Goal: Information Seeking & Learning: Learn about a topic

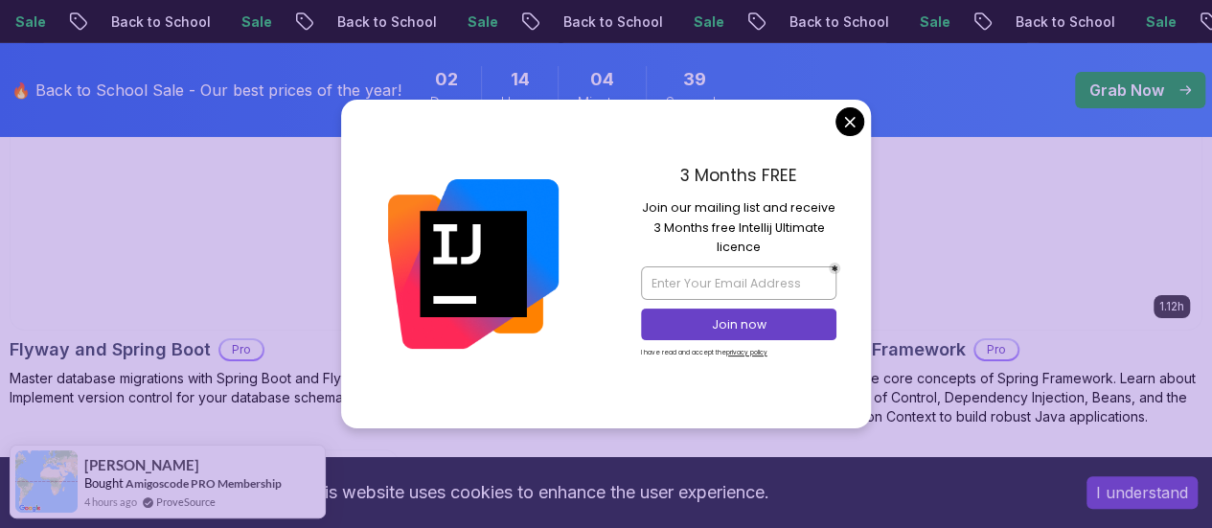
scroll to position [3336, 0]
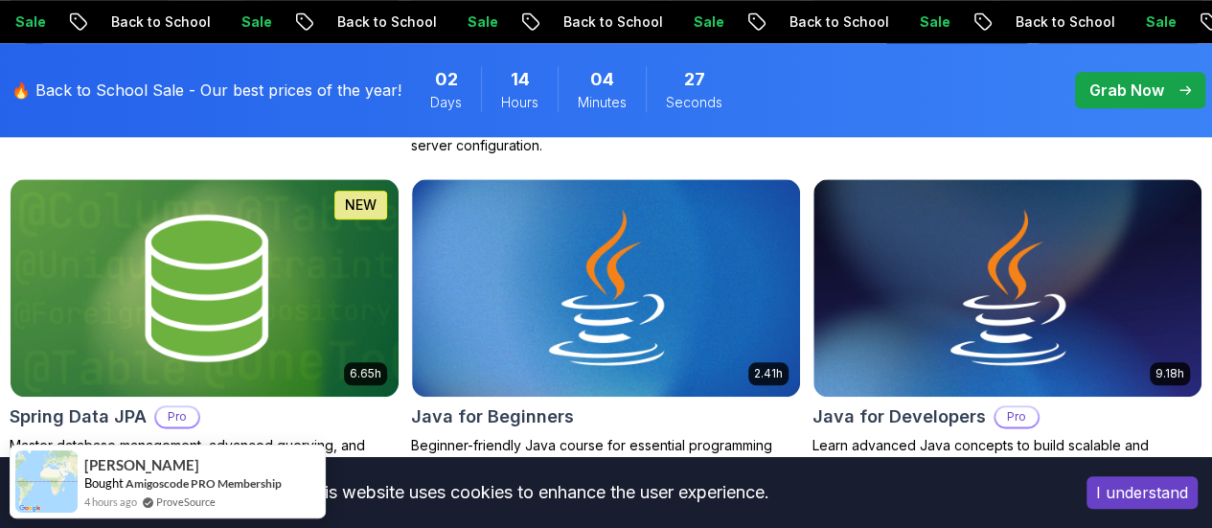
scroll to position [946, 0]
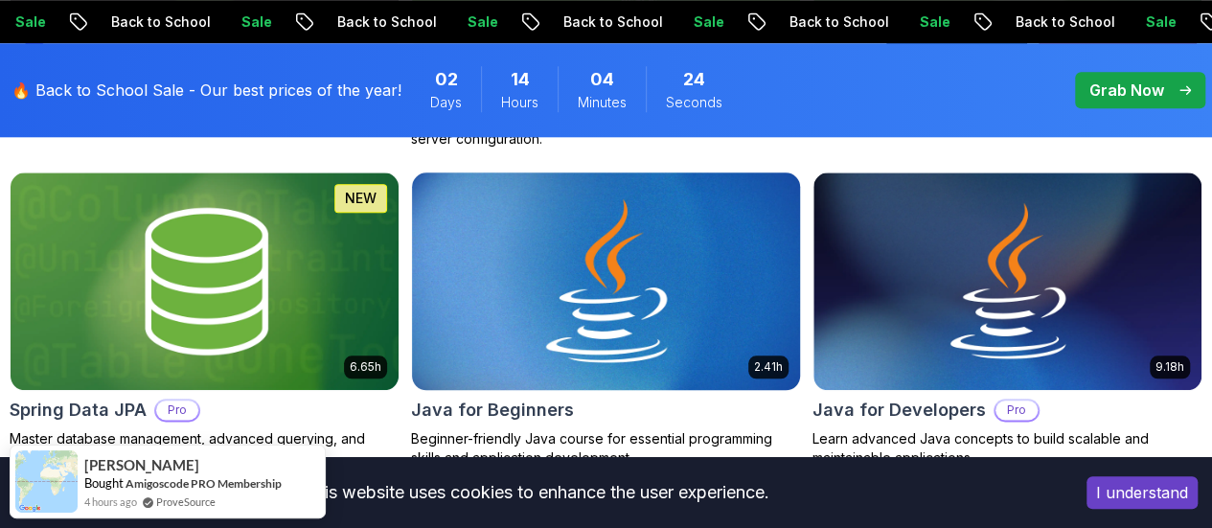
click at [734, 196] on img at bounding box center [606, 281] width 407 height 228
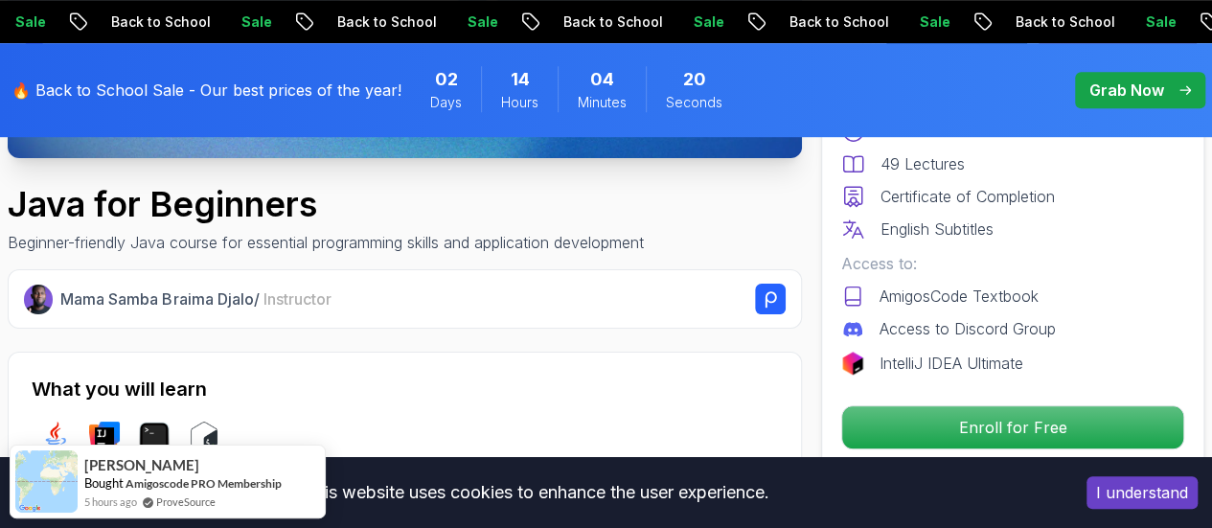
scroll to position [578, 0]
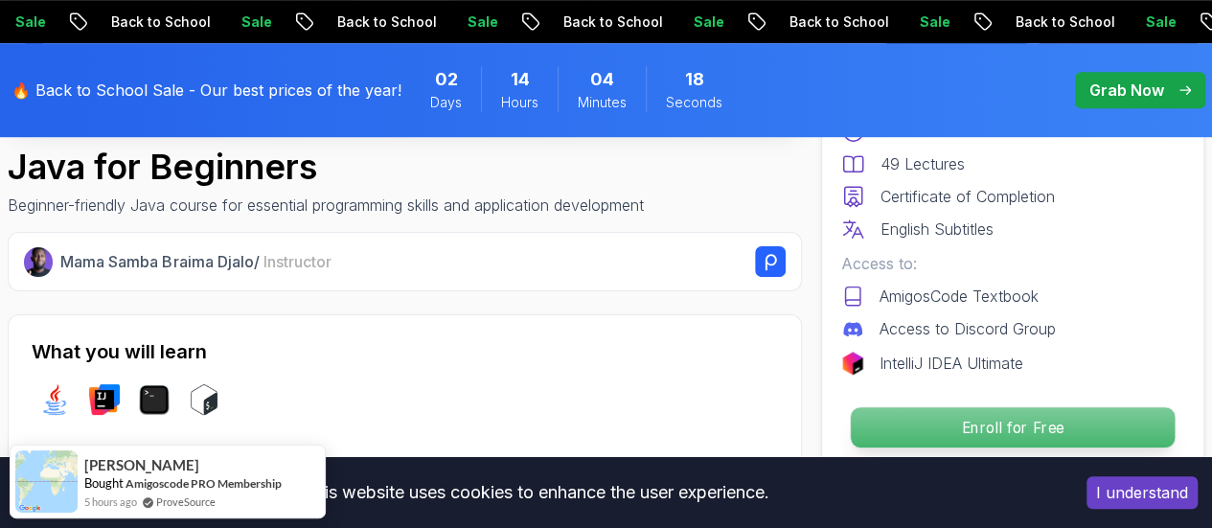
click at [909, 418] on p "Enroll for Free" at bounding box center [1013, 427] width 324 height 40
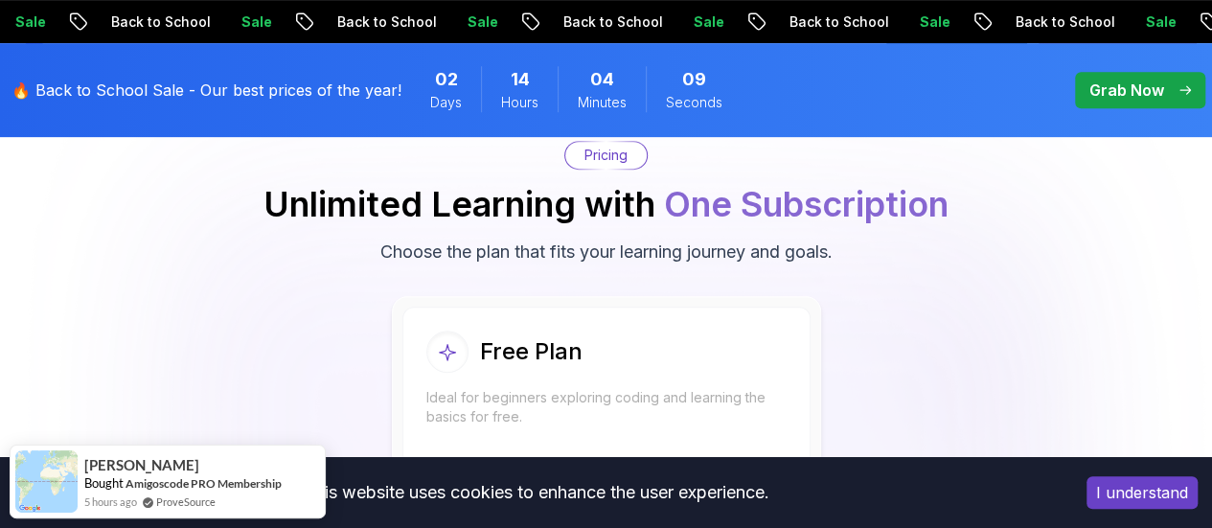
scroll to position [4015, 0]
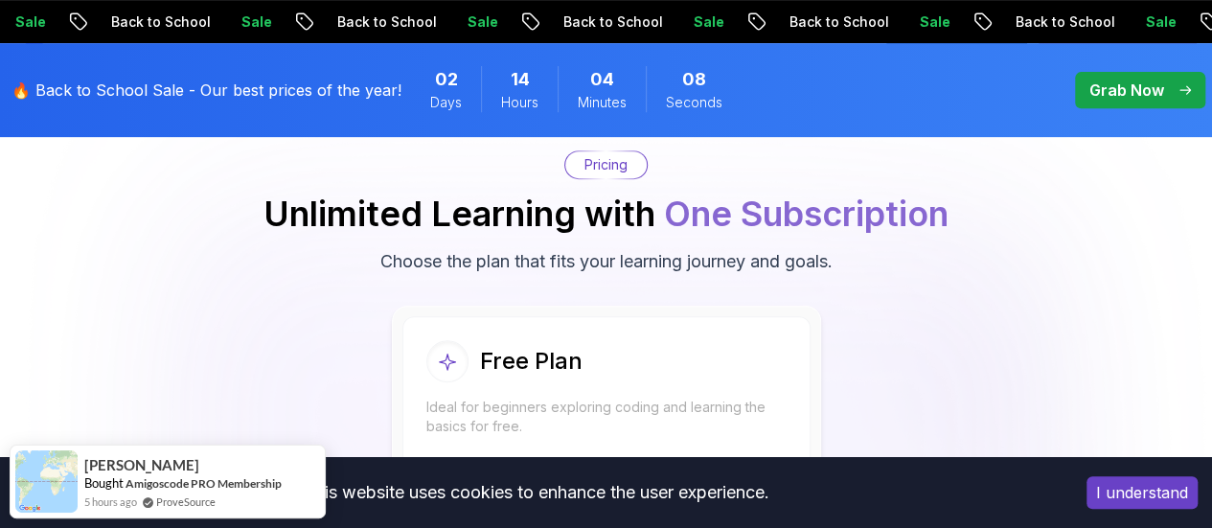
click at [550, 469] on p "Start Free" at bounding box center [606, 489] width 340 height 40
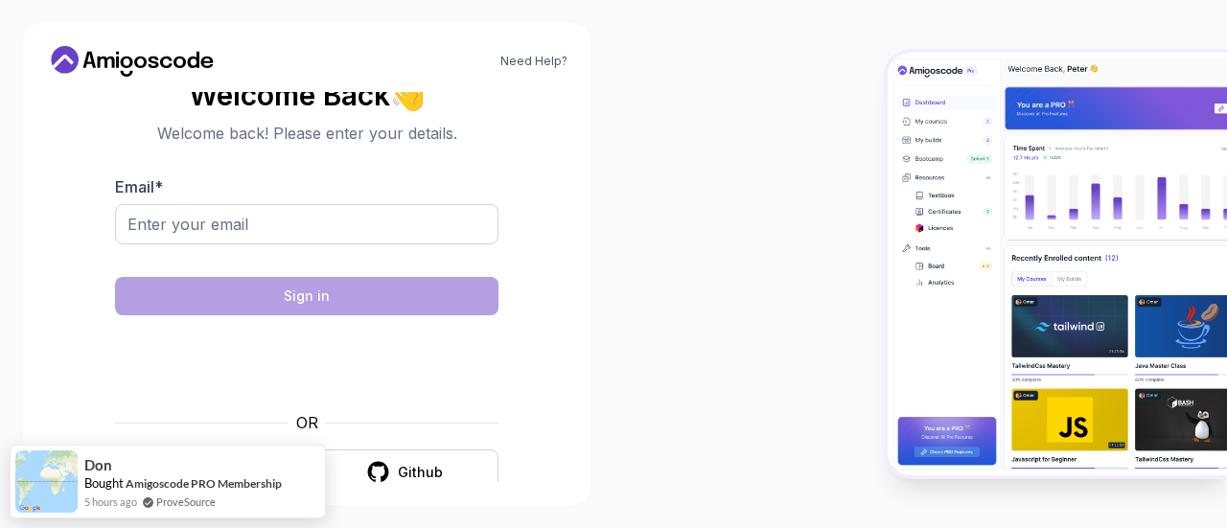
scroll to position [31, 0]
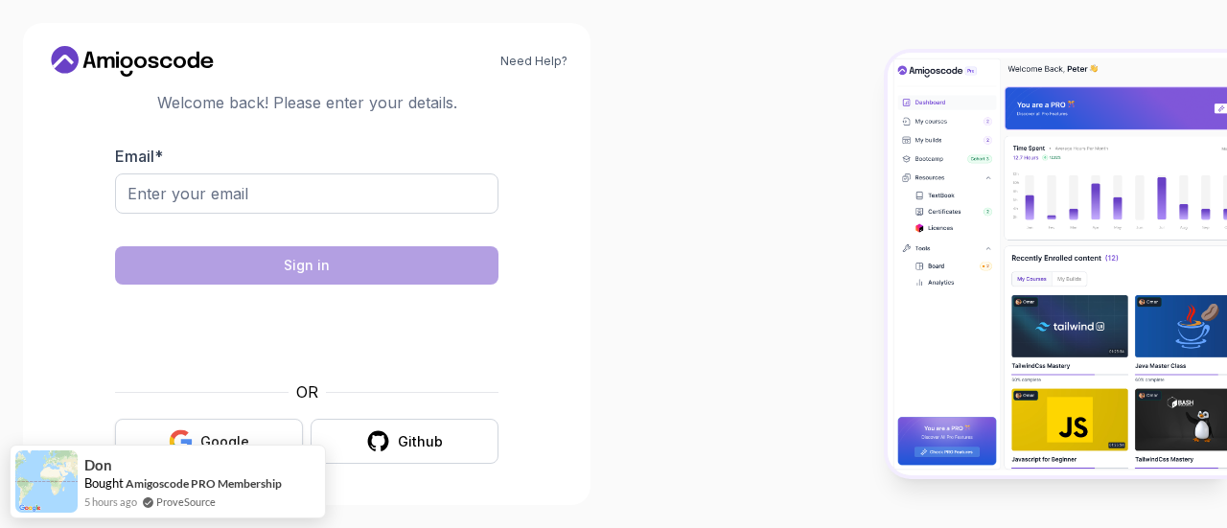
click at [203, 440] on div "Google" at bounding box center [224, 441] width 49 height 19
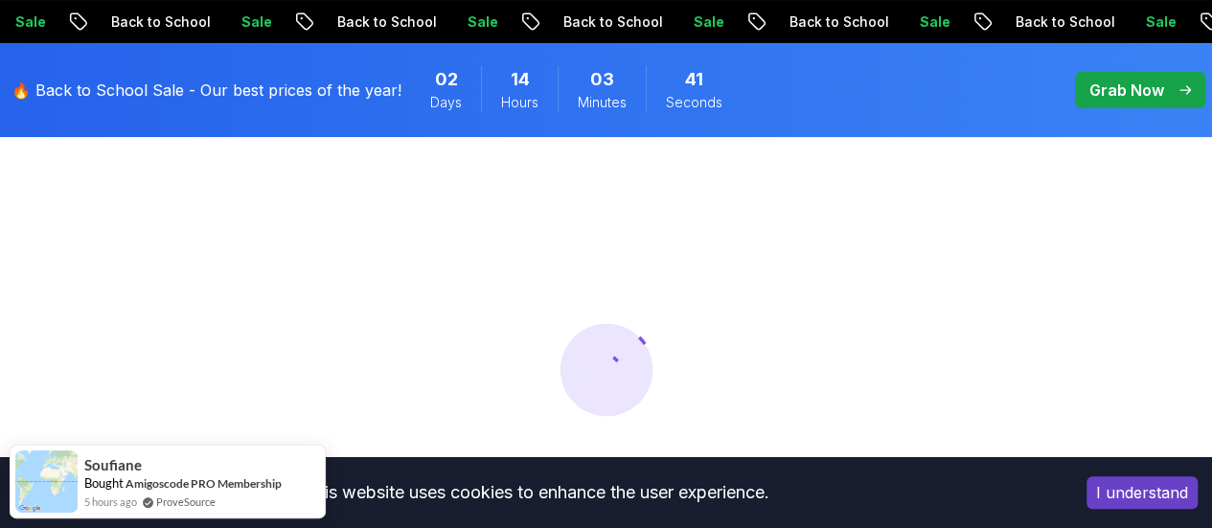
scroll to position [102, 0]
click at [1134, 494] on button "I understand" at bounding box center [1142, 492] width 111 height 33
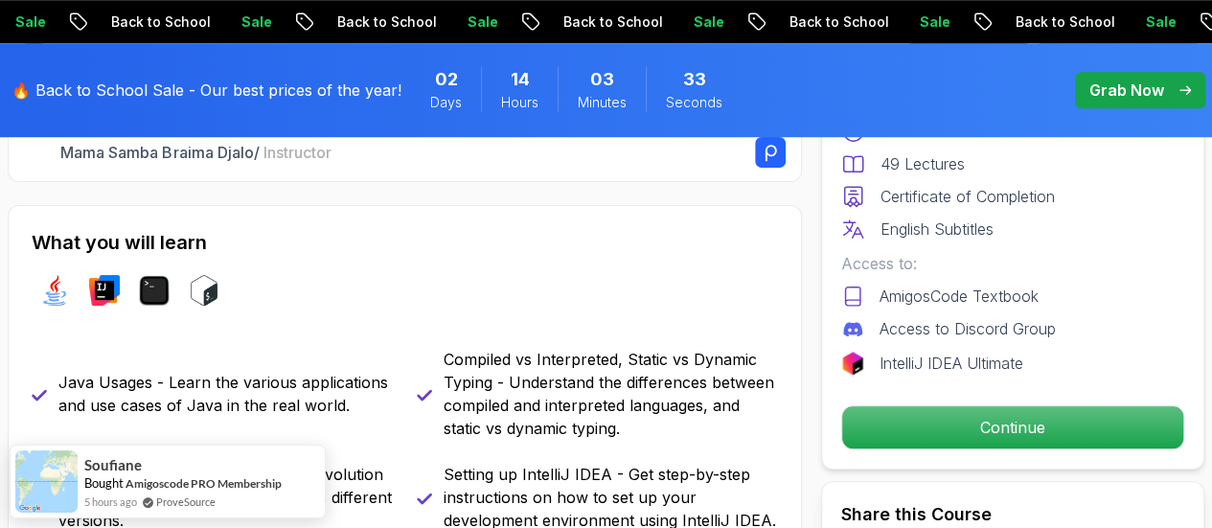
scroll to position [689, 0]
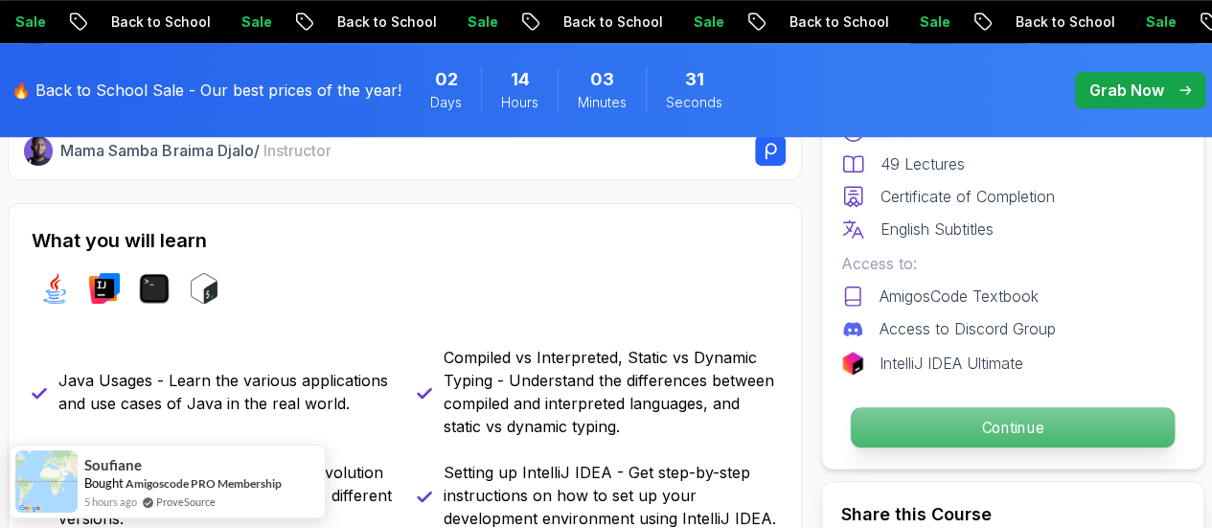
click at [943, 421] on p "Continue" at bounding box center [1013, 427] width 324 height 40
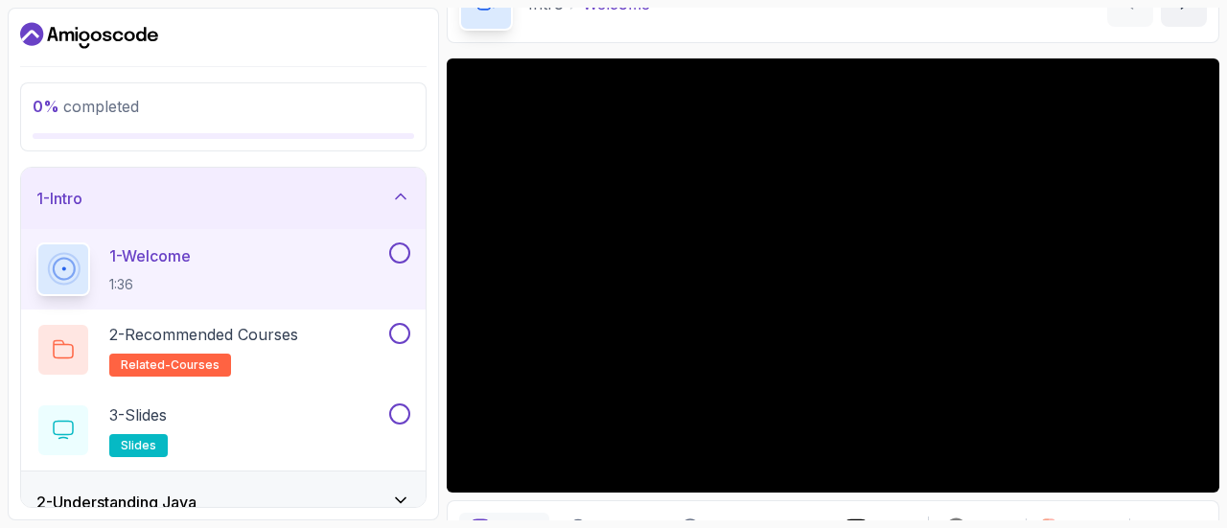
scroll to position [111, 0]
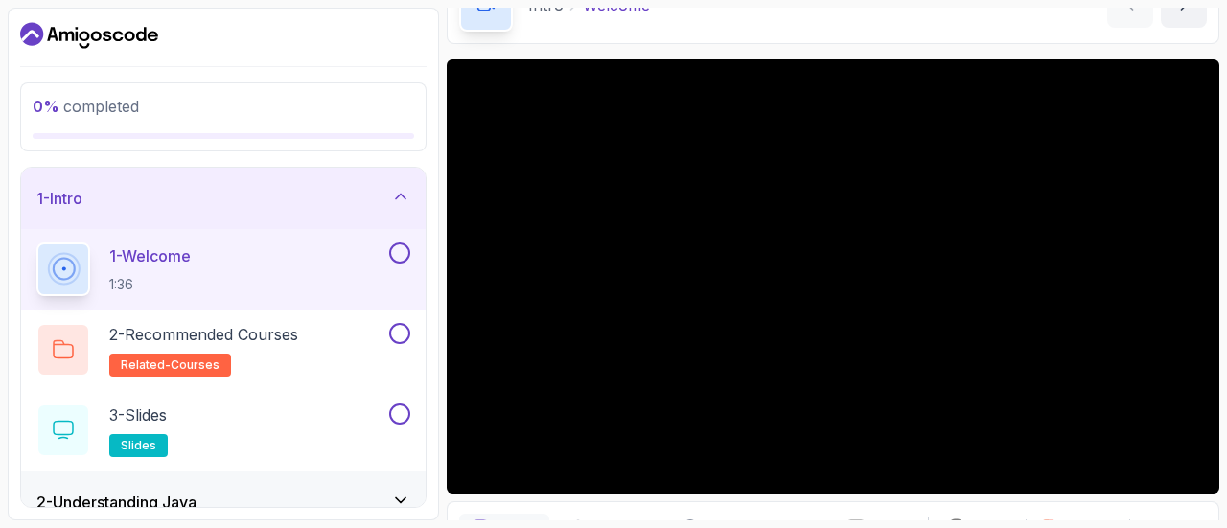
click at [840, 214] on div at bounding box center [833, 276] width 772 height 434
click at [782, 254] on div at bounding box center [833, 276] width 772 height 434
drag, startPoint x: 782, startPoint y: 254, endPoint x: 727, endPoint y: 306, distance: 75.2
click at [727, 306] on div at bounding box center [833, 276] width 772 height 434
click at [733, 256] on div at bounding box center [833, 276] width 772 height 434
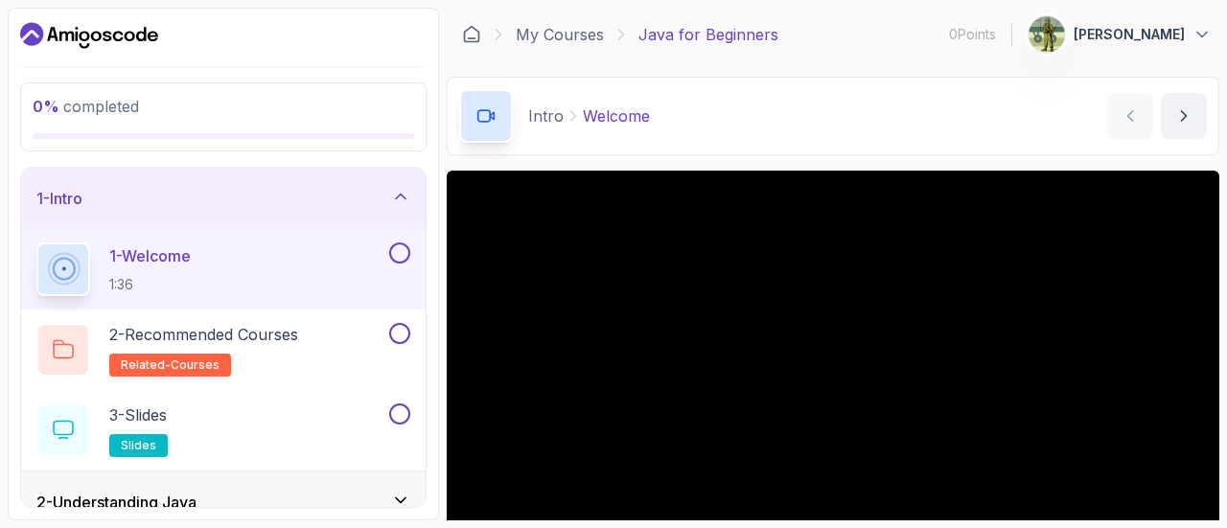
scroll to position [151, 0]
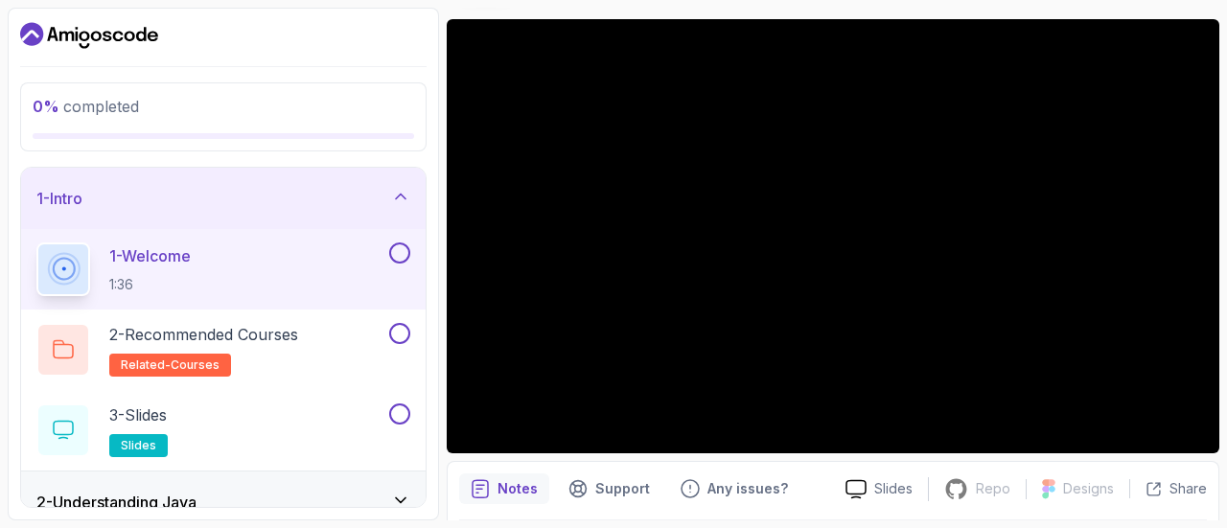
click at [676, 229] on div at bounding box center [833, 236] width 772 height 434
drag, startPoint x: 752, startPoint y: 231, endPoint x: 677, endPoint y: 263, distance: 82.0
click at [677, 263] on div at bounding box center [833, 236] width 772 height 434
click at [761, 249] on div at bounding box center [833, 236] width 772 height 434
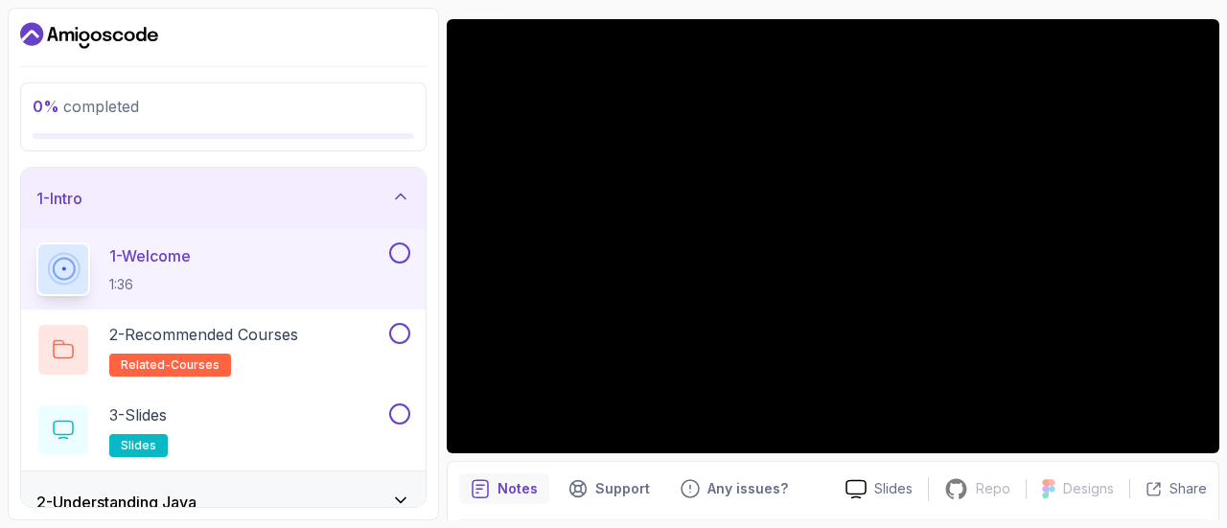
click at [761, 249] on div at bounding box center [833, 236] width 772 height 434
click at [780, 255] on div at bounding box center [833, 236] width 772 height 434
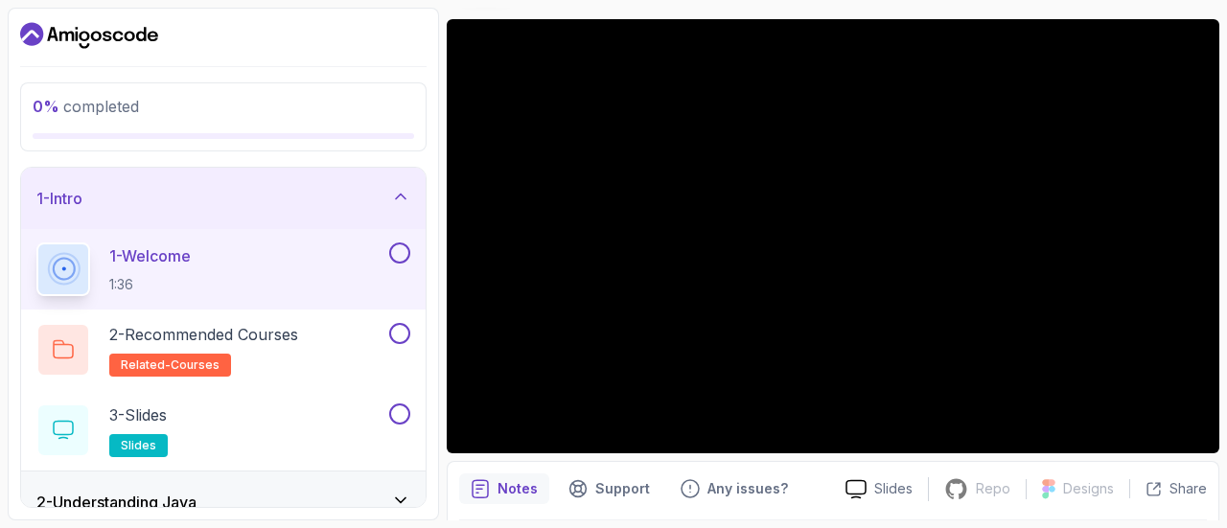
click at [780, 255] on div at bounding box center [833, 236] width 772 height 434
click at [814, 242] on div at bounding box center [833, 236] width 772 height 434
click at [855, 190] on div at bounding box center [833, 236] width 772 height 434
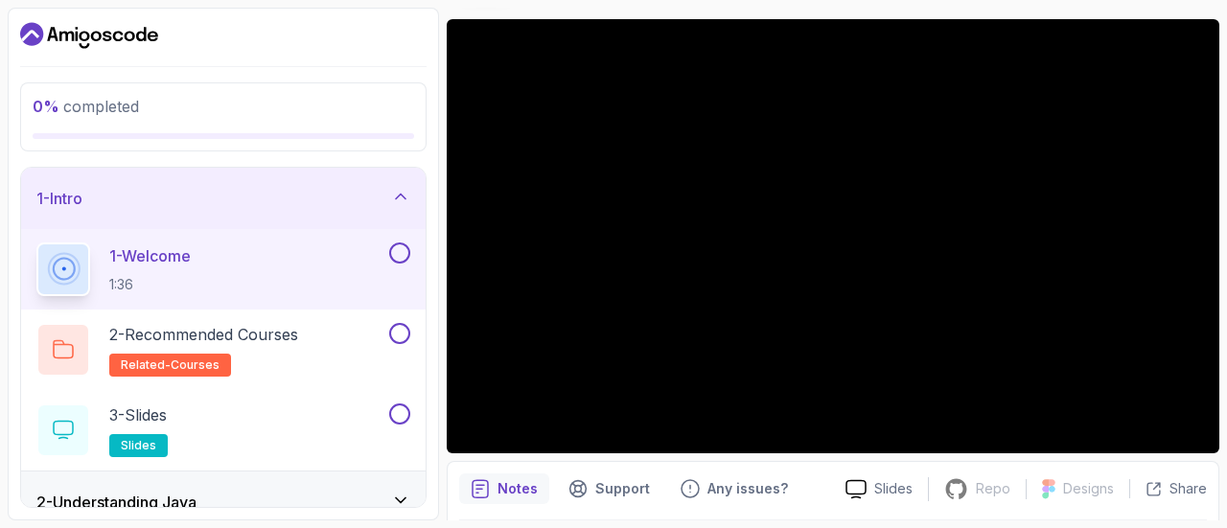
click at [855, 190] on div at bounding box center [833, 236] width 772 height 434
click at [763, 214] on div at bounding box center [833, 236] width 772 height 434
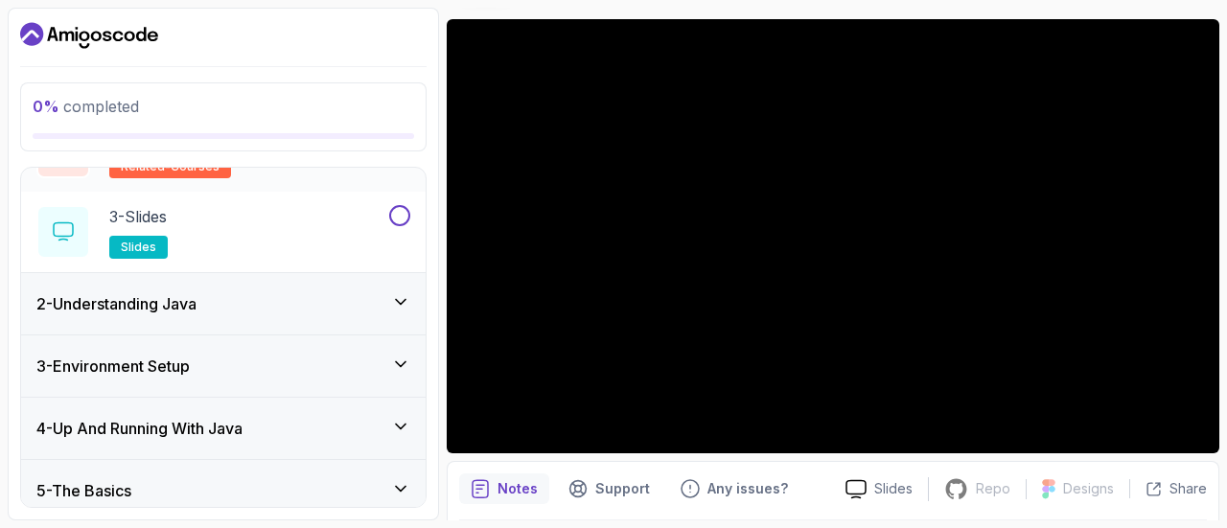
scroll to position [199, 0]
click at [378, 302] on div "2 - Understanding Java" at bounding box center [223, 302] width 374 height 23
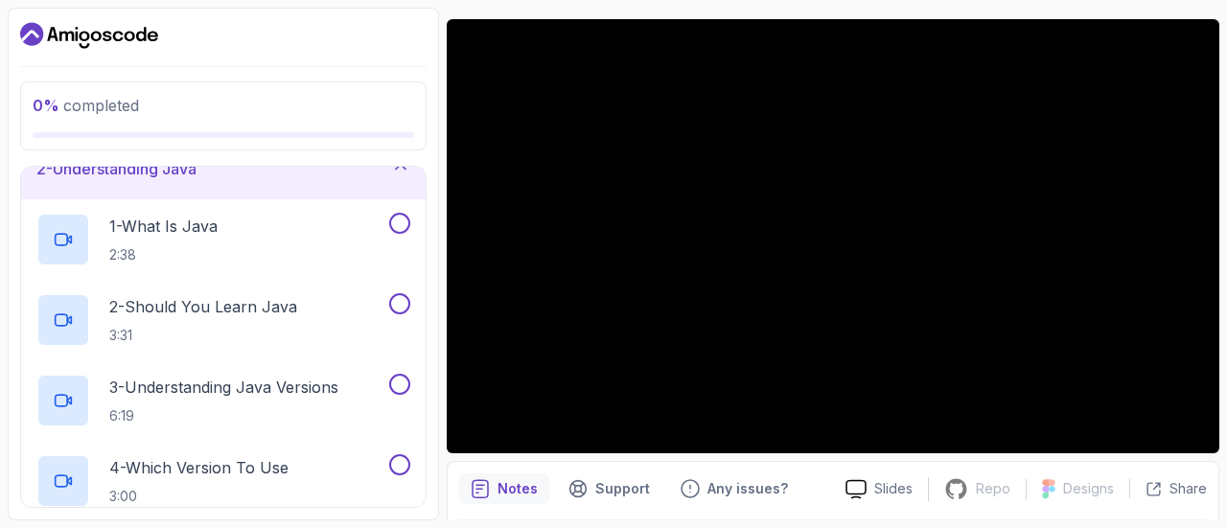
scroll to position [1, 0]
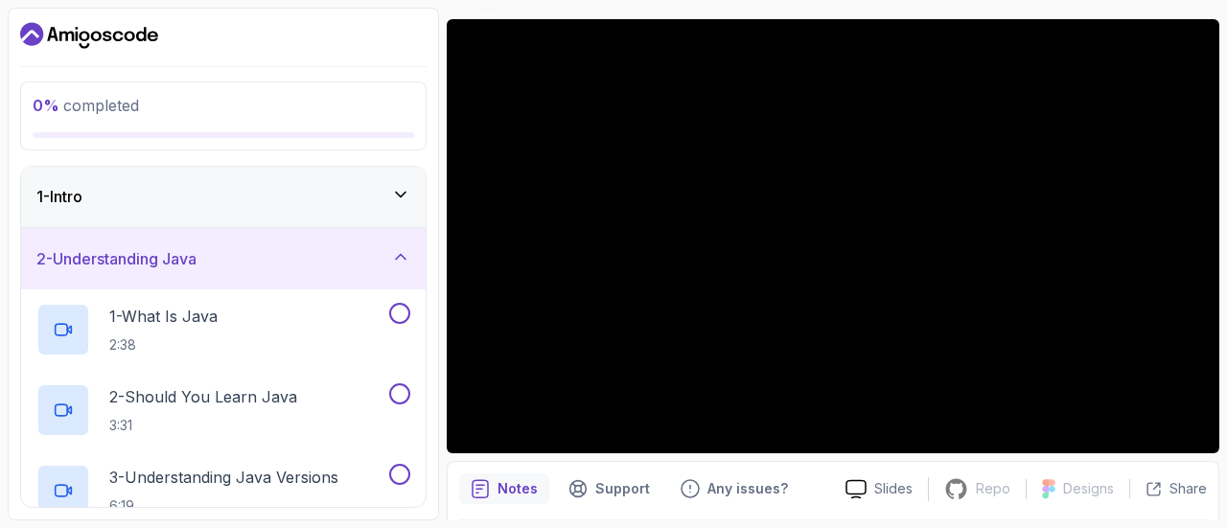
click at [386, 268] on div "2 - Understanding Java" at bounding box center [223, 258] width 374 height 23
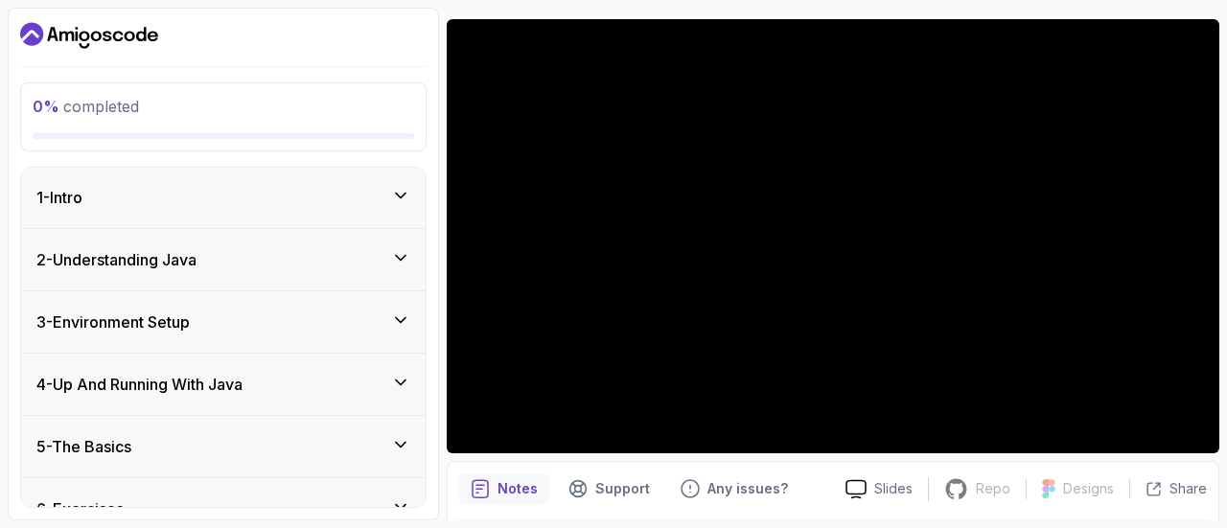
click at [658, 228] on div at bounding box center [833, 236] width 772 height 434
drag, startPoint x: 658, startPoint y: 228, endPoint x: 793, endPoint y: 211, distance: 135.3
click at [793, 211] on div at bounding box center [833, 236] width 772 height 434
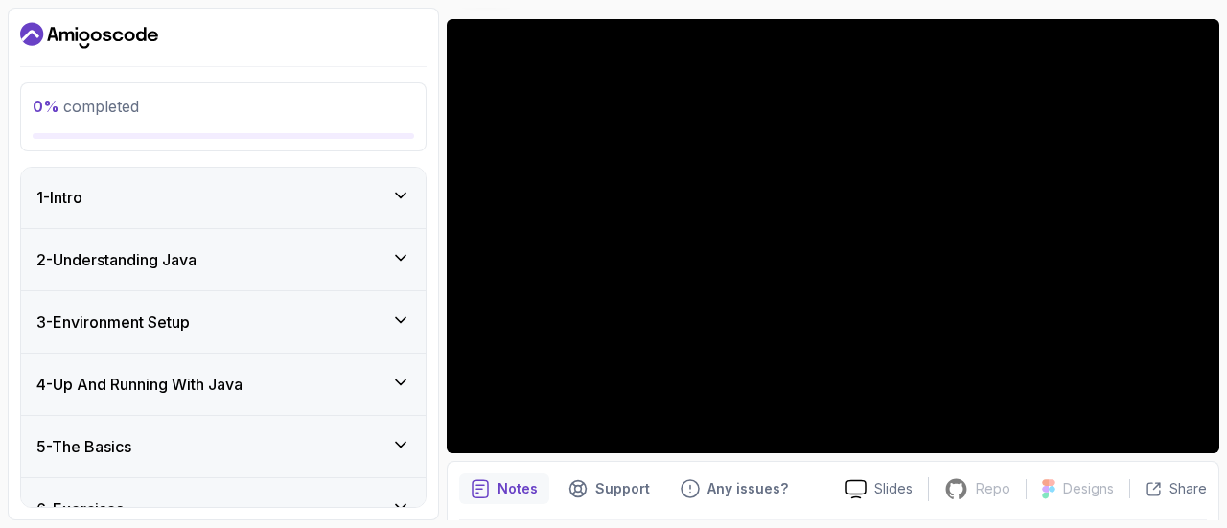
click at [793, 211] on div at bounding box center [833, 236] width 772 height 434
